Goal: Information Seeking & Learning: Learn about a topic

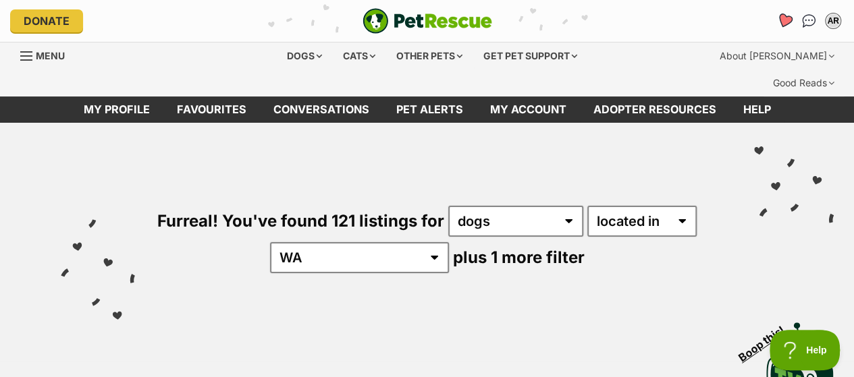
click at [787, 26] on icon "Favourites" at bounding box center [784, 21] width 18 height 18
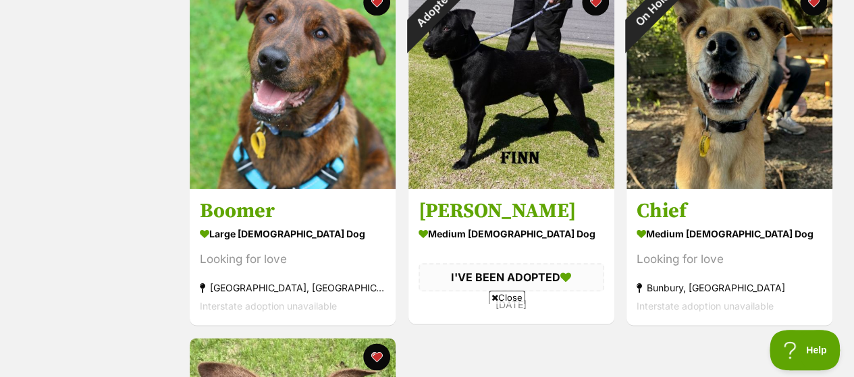
scroll to position [472, 0]
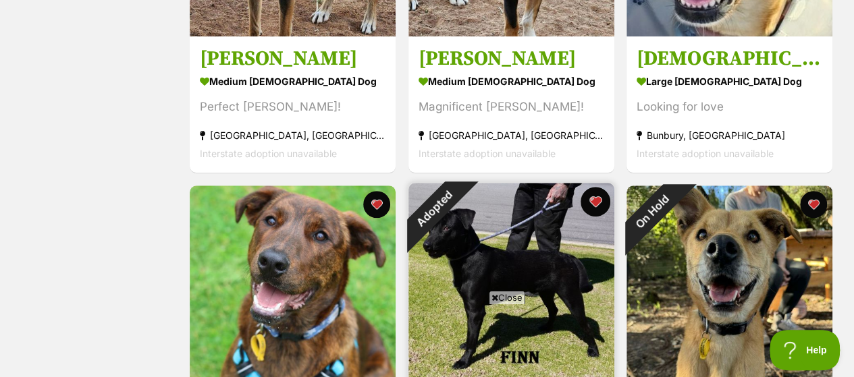
click at [594, 187] on button "favourite" at bounding box center [595, 202] width 30 height 30
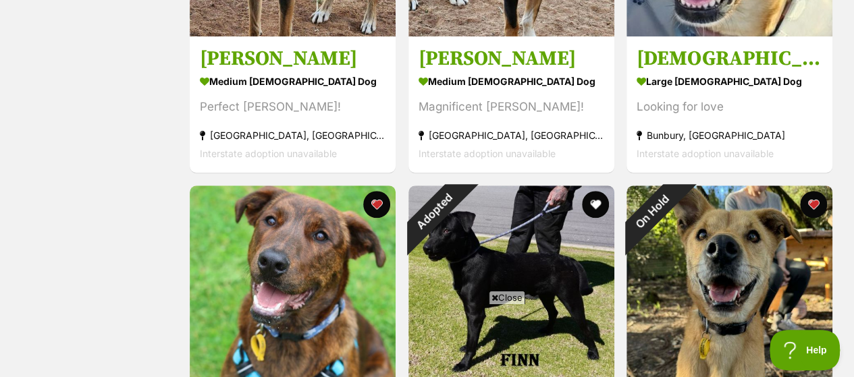
scroll to position [607, 0]
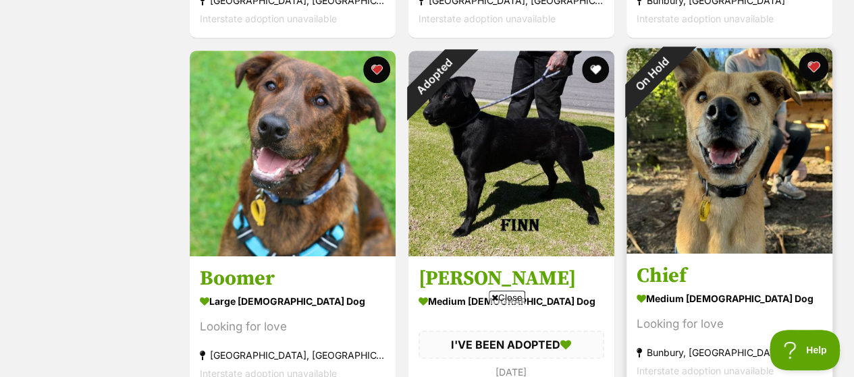
click at [814, 52] on button "favourite" at bounding box center [813, 67] width 30 height 30
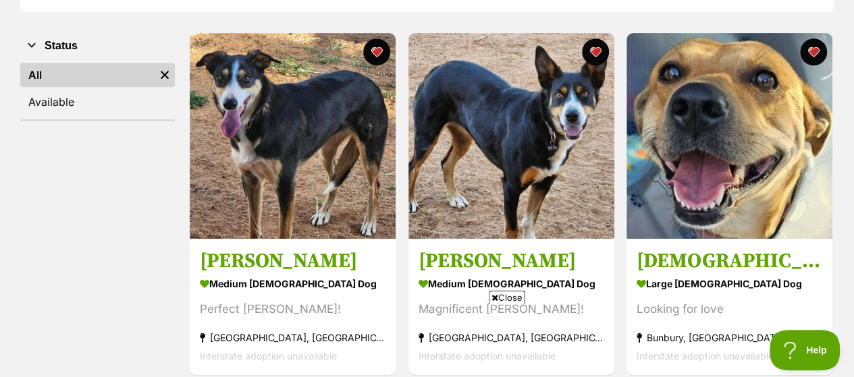
scroll to position [0, 0]
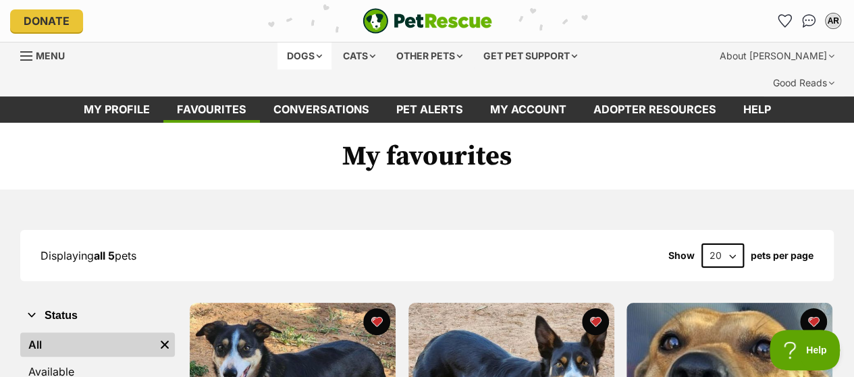
click at [297, 55] on div "Dogs" at bounding box center [304, 56] width 54 height 27
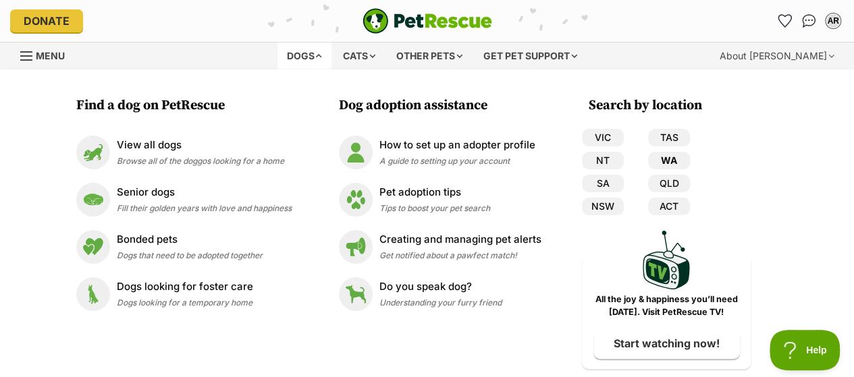
click at [669, 160] on link "WA" at bounding box center [669, 161] width 42 height 18
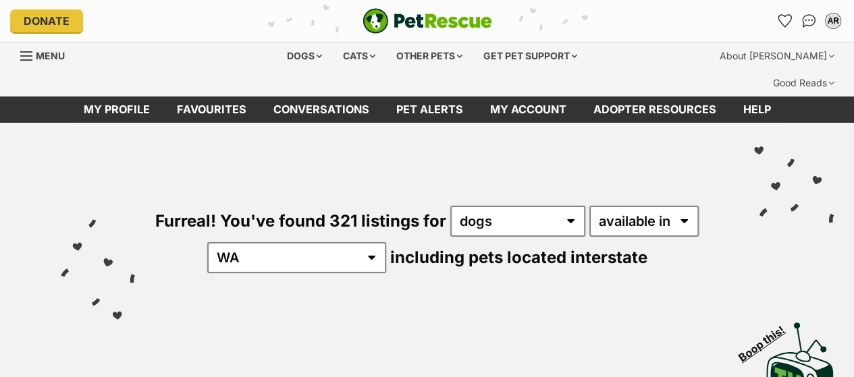
select select "disabled"
click at [589, 206] on select "available in located in" at bounding box center [643, 221] width 109 height 31
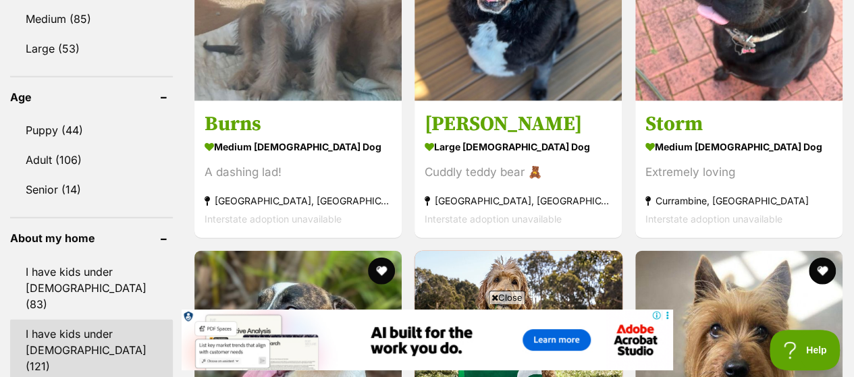
scroll to position [1552, 0]
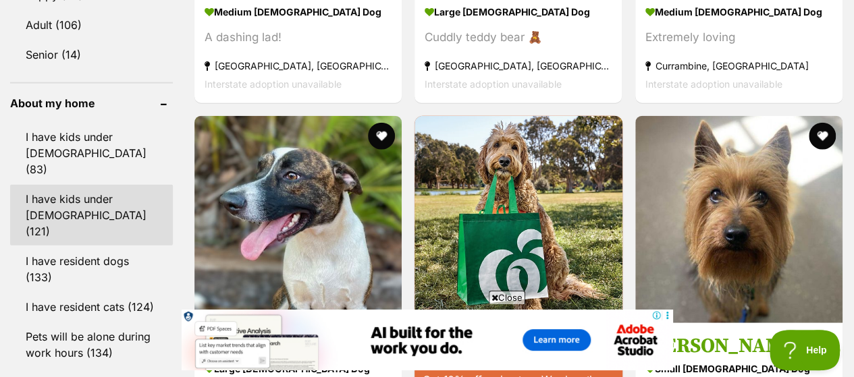
drag, startPoint x: 103, startPoint y: 119, endPoint x: 113, endPoint y: 119, distance: 10.1
click at [103, 185] on link "I have kids under 12 years old (121)" at bounding box center [91, 215] width 163 height 61
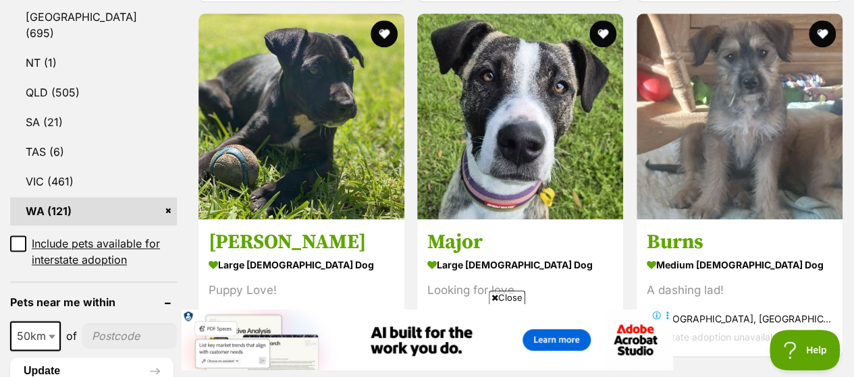
scroll to position [877, 0]
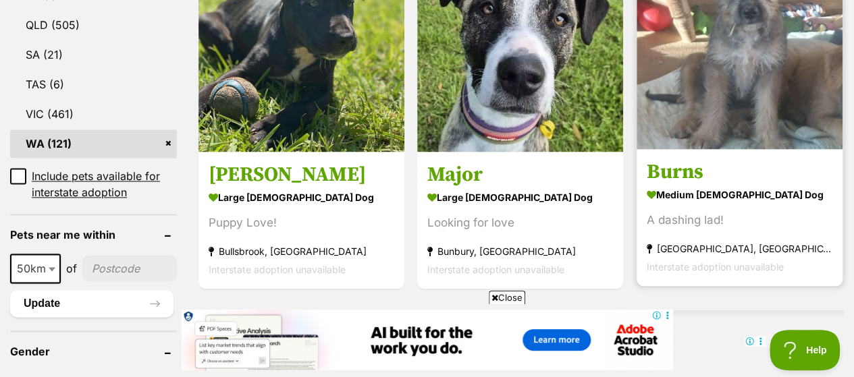
click at [729, 185] on strong "medium [DEMOGRAPHIC_DATA] Dog" at bounding box center [739, 195] width 186 height 20
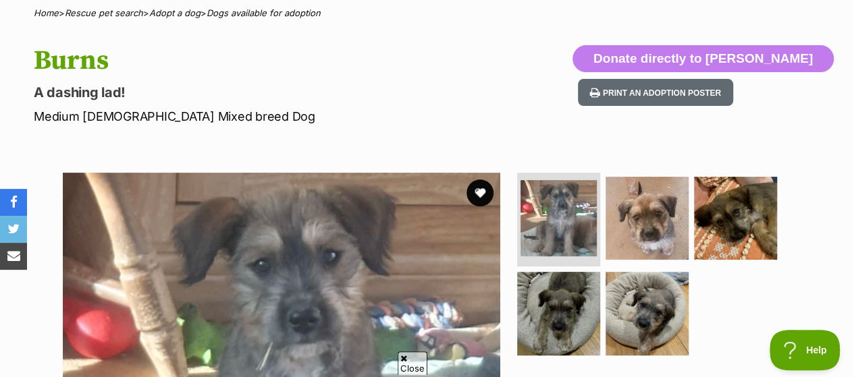
click at [474, 179] on button "favourite" at bounding box center [479, 192] width 27 height 27
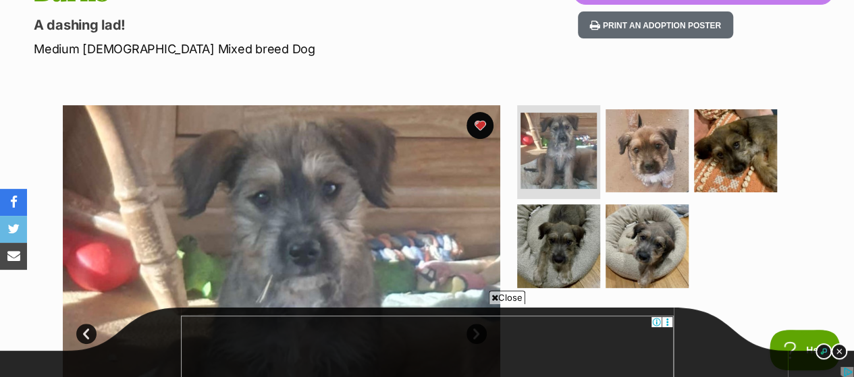
scroll to position [337, 0]
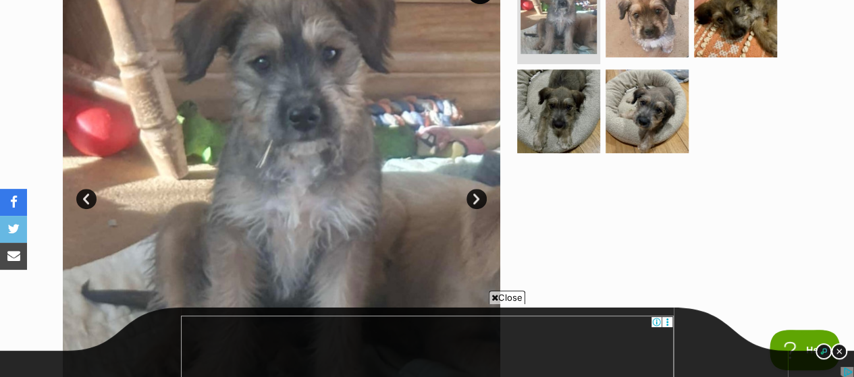
click at [474, 189] on link "Next" at bounding box center [476, 199] width 20 height 20
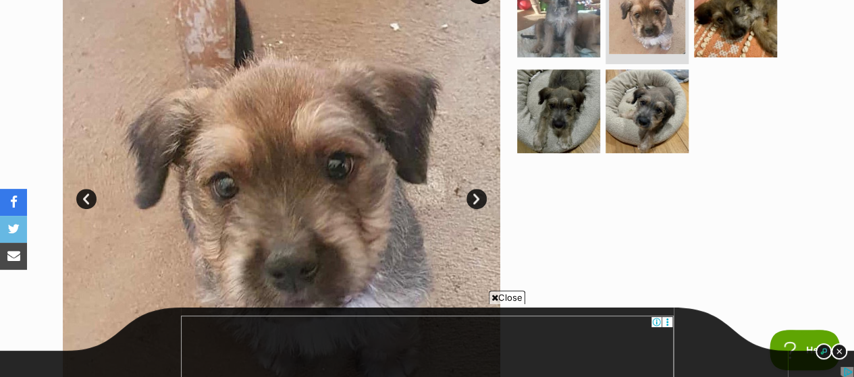
click at [478, 189] on link "Next" at bounding box center [476, 199] width 20 height 20
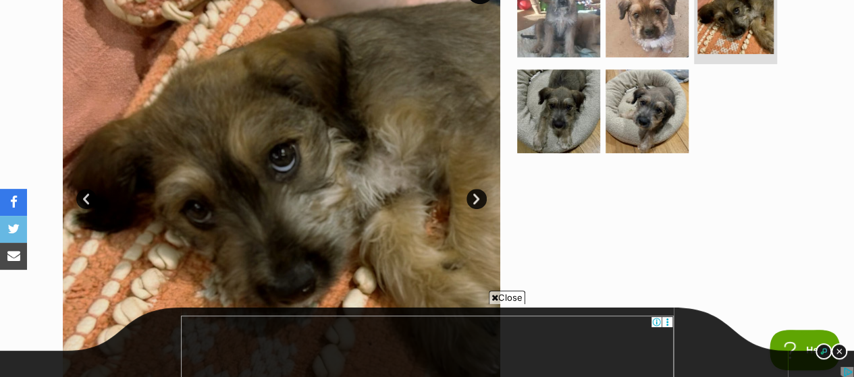
click at [478, 189] on link "Next" at bounding box center [476, 199] width 20 height 20
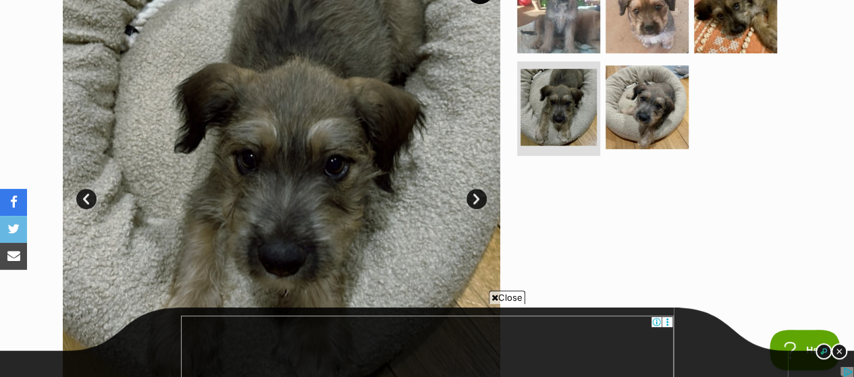
click at [475, 189] on link "Next" at bounding box center [476, 199] width 20 height 20
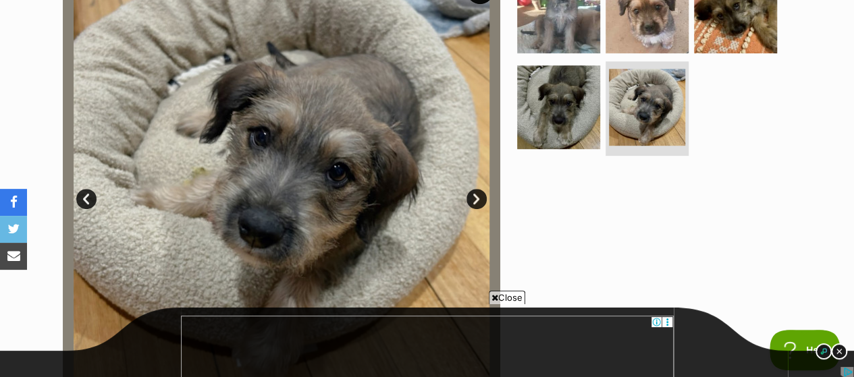
click at [475, 189] on link "Next" at bounding box center [476, 199] width 20 height 20
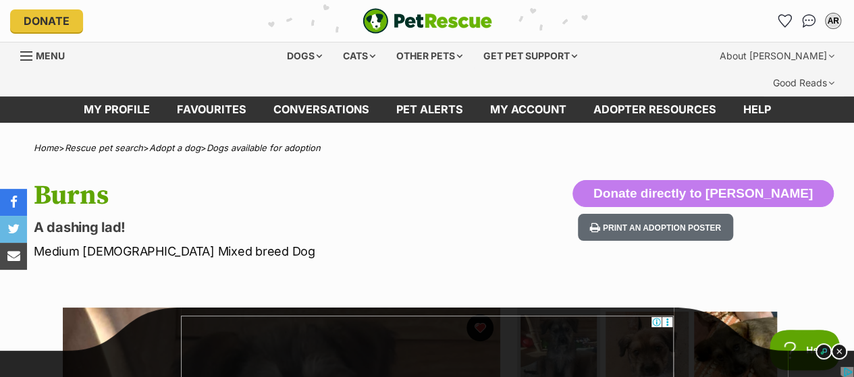
scroll to position [0, 0]
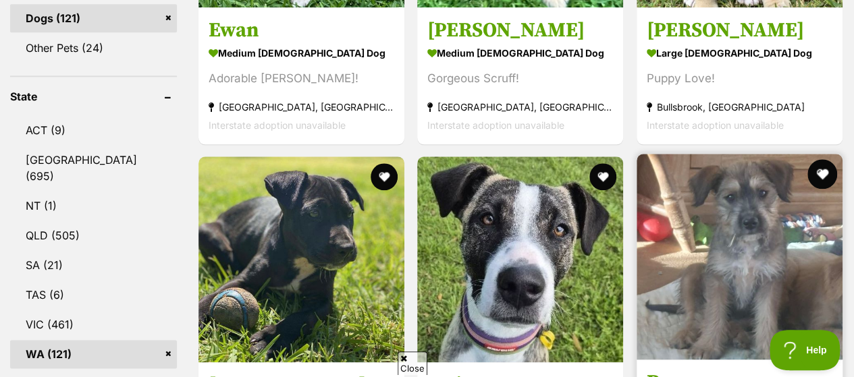
click at [821, 159] on button "favourite" at bounding box center [822, 174] width 30 height 30
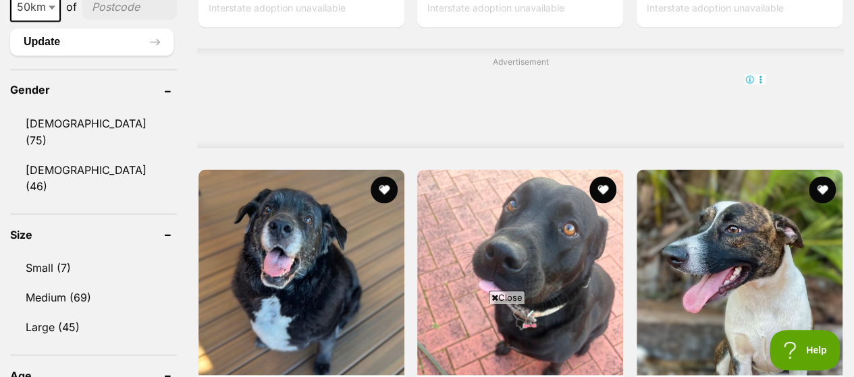
click at [603, 176] on button "favourite" at bounding box center [603, 189] width 27 height 27
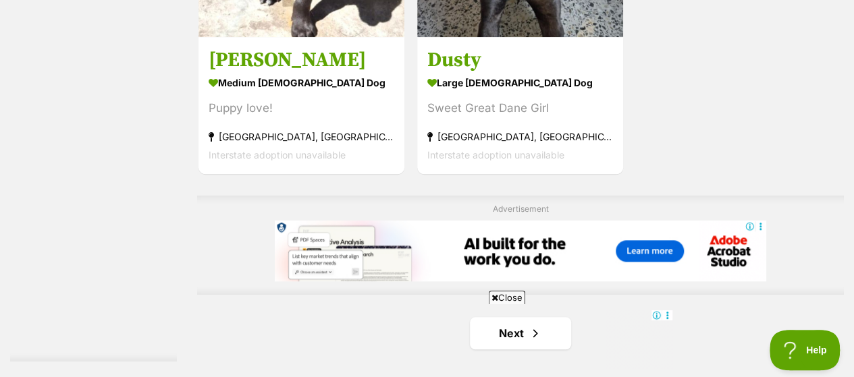
scroll to position [3298, 0]
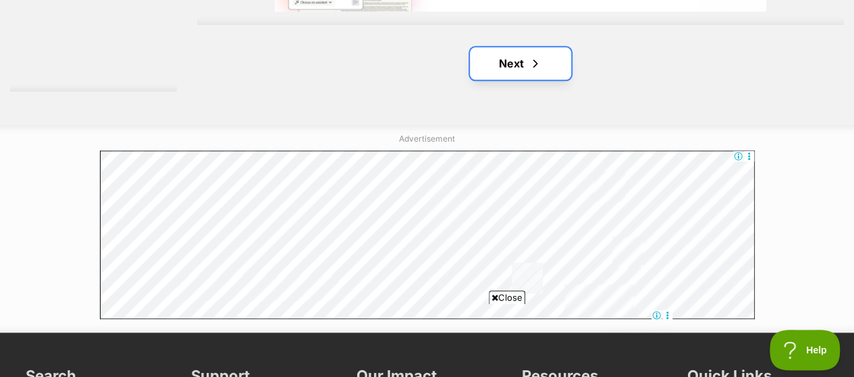
click at [504, 47] on link "Next" at bounding box center [520, 63] width 101 height 32
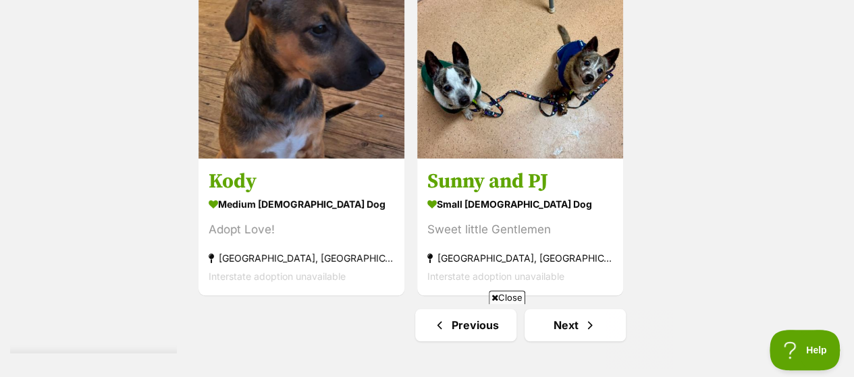
click at [572, 308] on div "Close" at bounding box center [427, 340] width 491 height 74
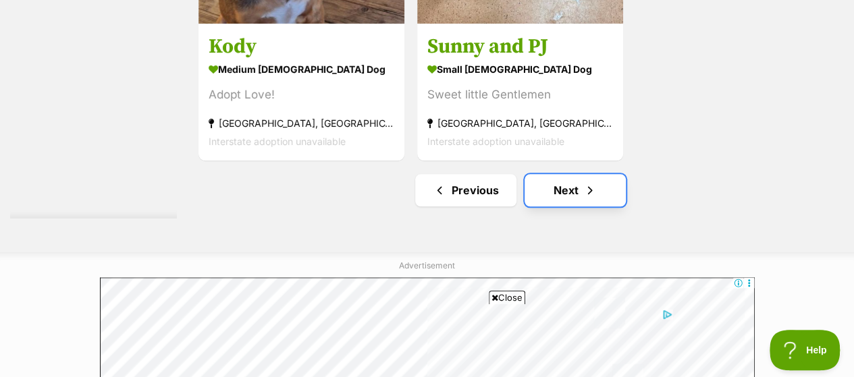
click at [559, 174] on link "Next" at bounding box center [574, 190] width 101 height 32
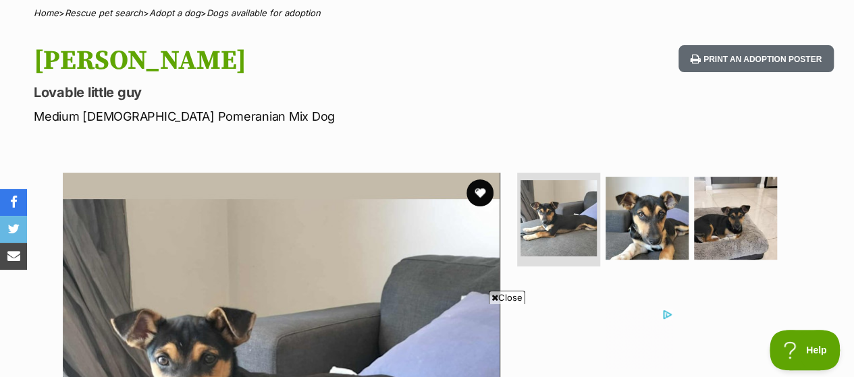
scroll to position [67, 0]
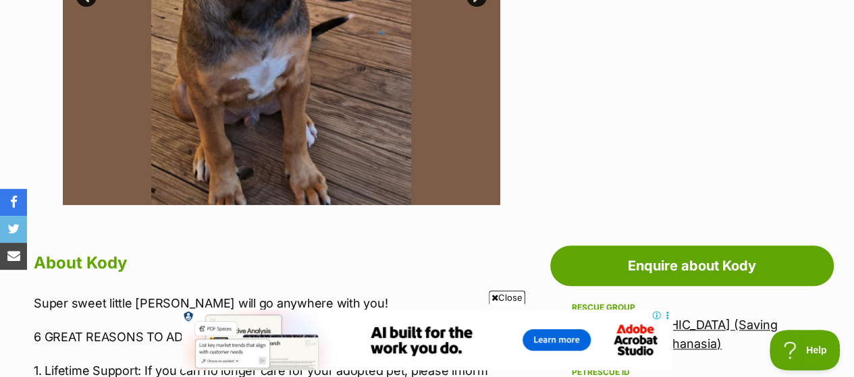
scroll to position [270, 0]
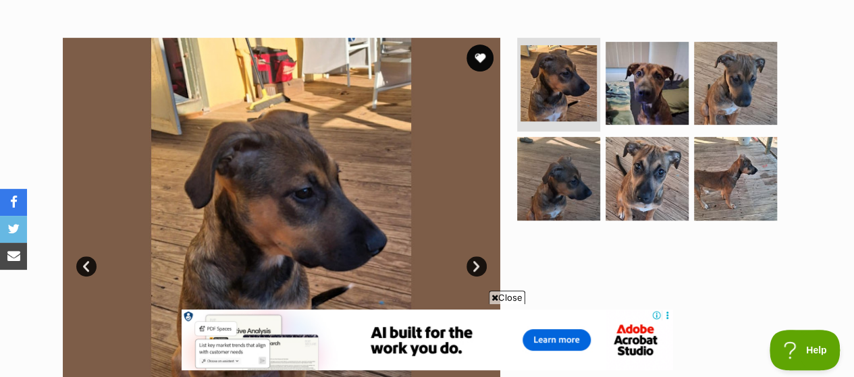
click at [473, 256] on link "Next" at bounding box center [476, 266] width 20 height 20
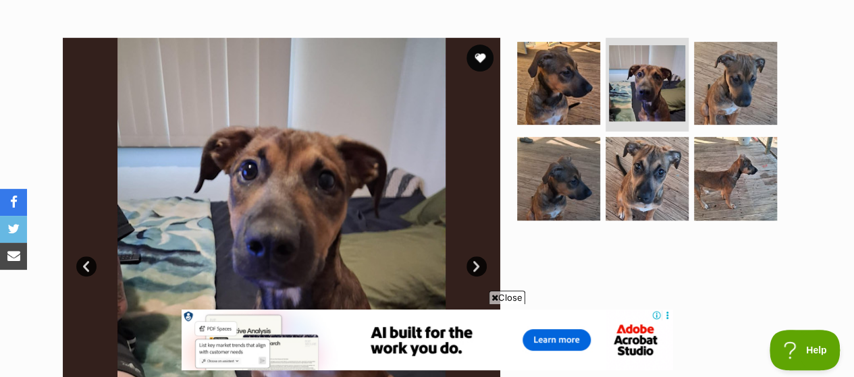
scroll to position [337, 0]
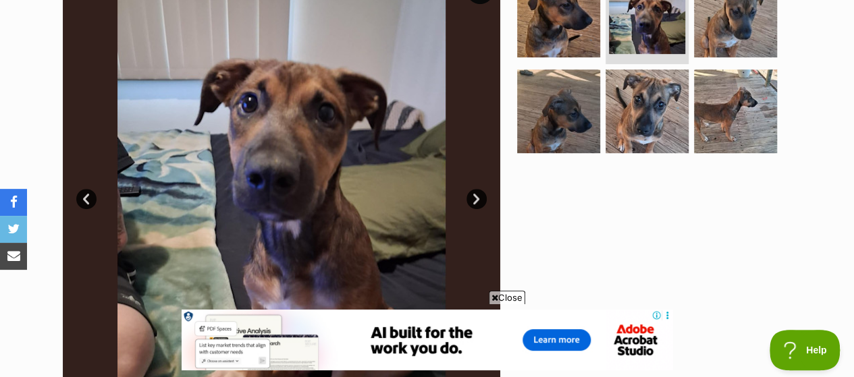
click at [475, 189] on link "Next" at bounding box center [476, 199] width 20 height 20
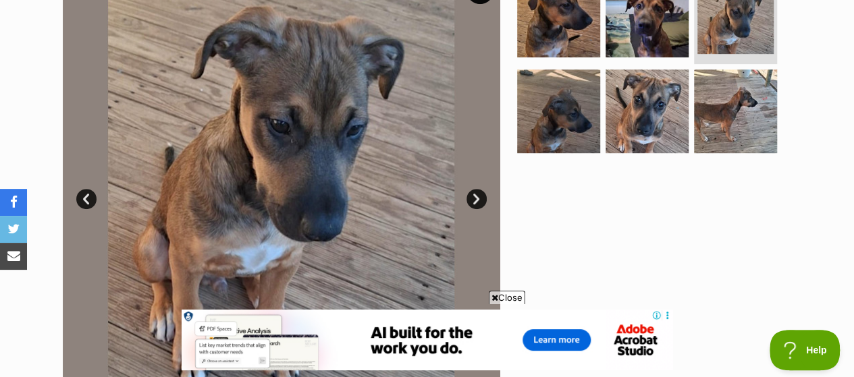
click at [473, 189] on link "Next" at bounding box center [476, 199] width 20 height 20
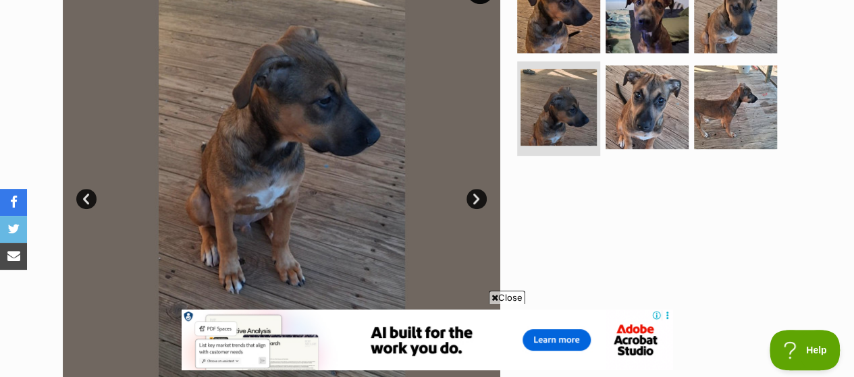
click at [474, 189] on link "Next" at bounding box center [476, 199] width 20 height 20
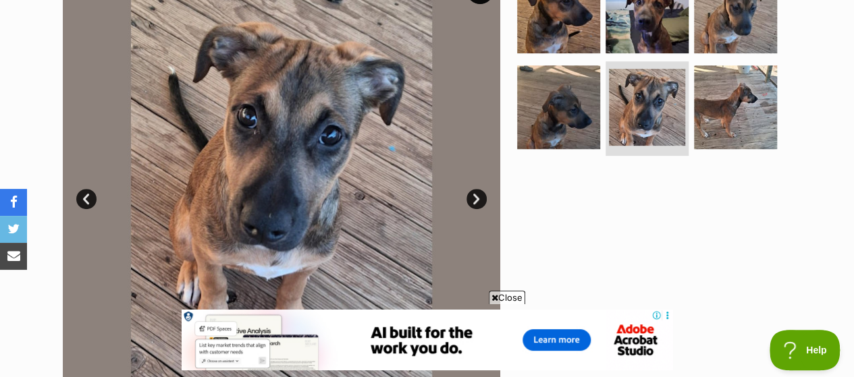
click at [474, 189] on link "Next" at bounding box center [476, 199] width 20 height 20
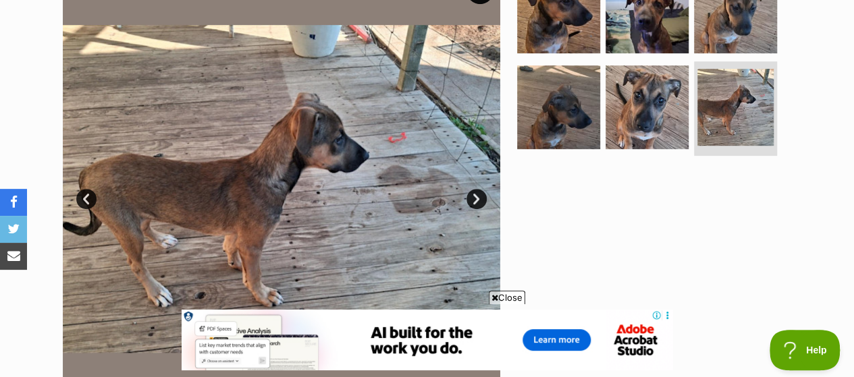
scroll to position [0, 0]
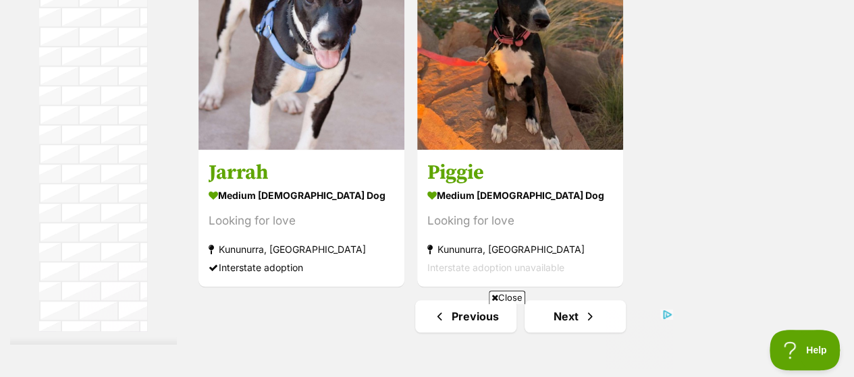
scroll to position [3374, 0]
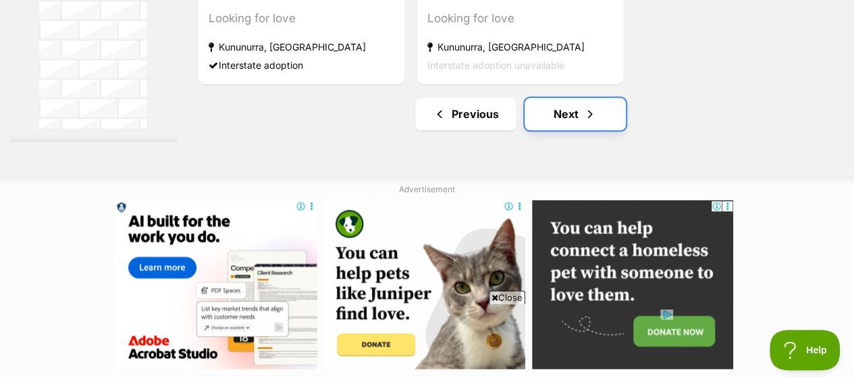
click at [565, 98] on link "Next" at bounding box center [574, 114] width 101 height 32
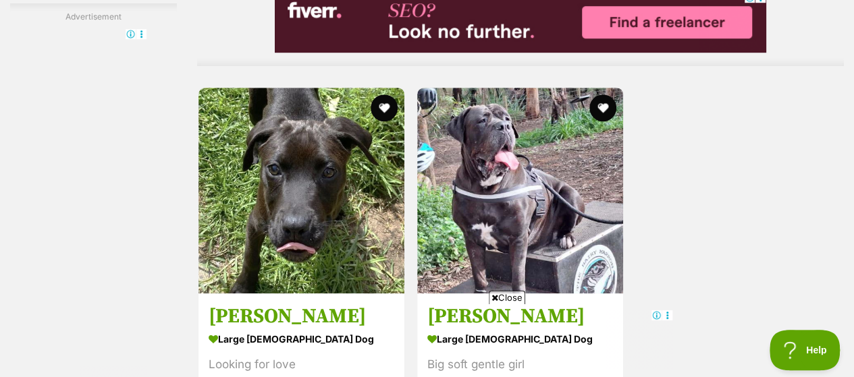
scroll to position [3171, 0]
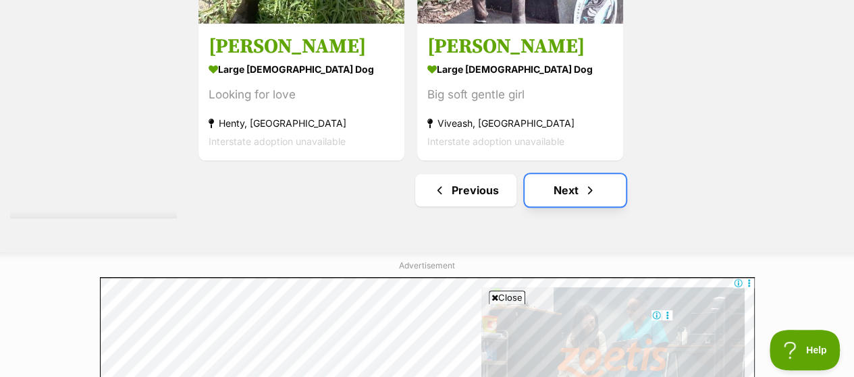
click at [579, 180] on link "Next" at bounding box center [574, 190] width 101 height 32
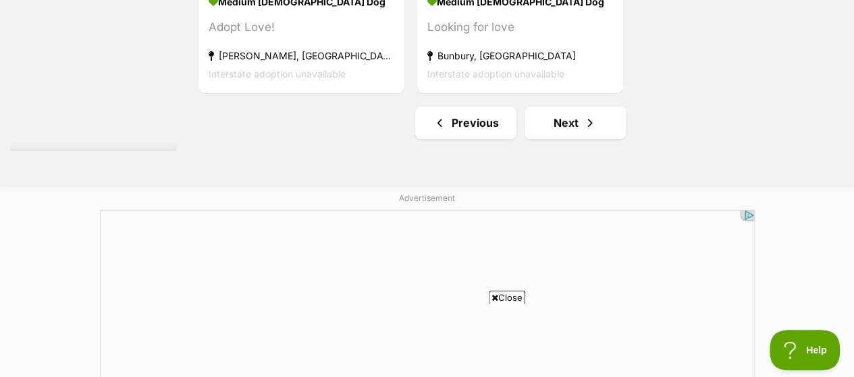
scroll to position [3171, 0]
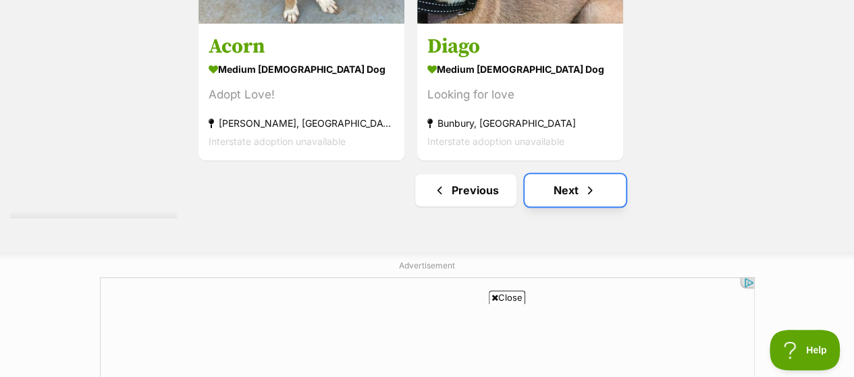
click at [569, 174] on link "Next" at bounding box center [574, 190] width 101 height 32
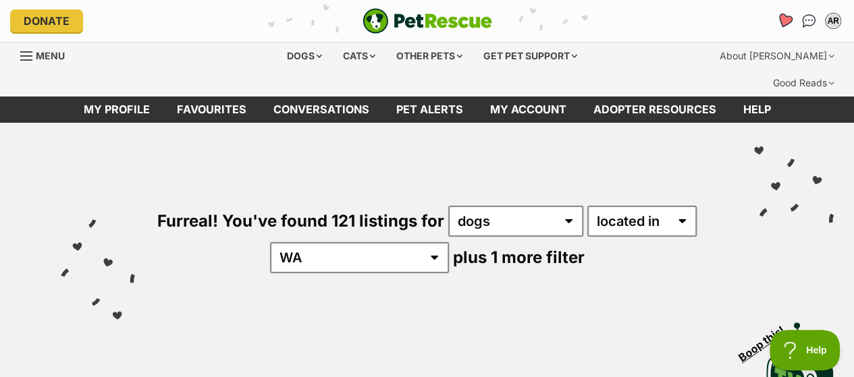
click at [785, 20] on icon "Favourites" at bounding box center [784, 21] width 16 height 16
